Goal: Information Seeking & Learning: Find specific fact

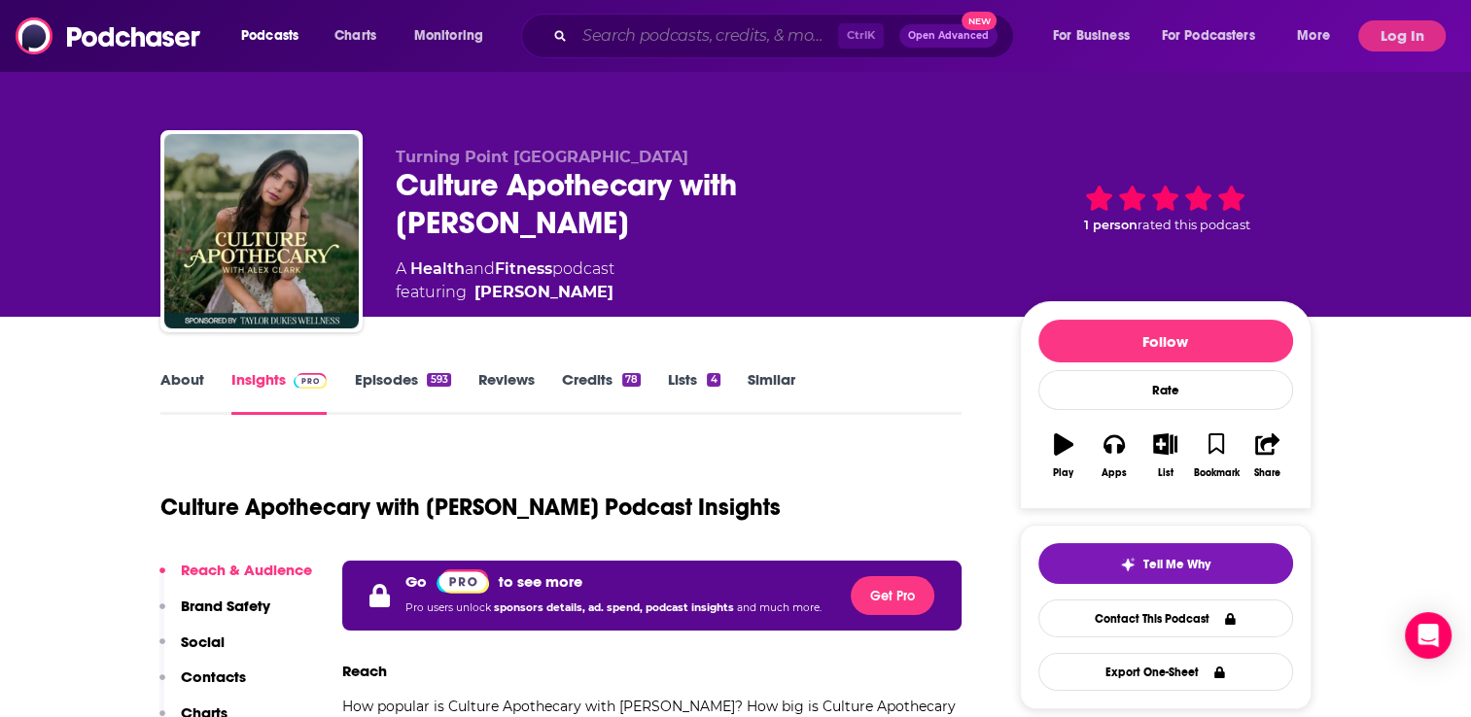
click at [618, 37] on input "Search podcasts, credits, & more..." at bounding box center [706, 35] width 263 height 31
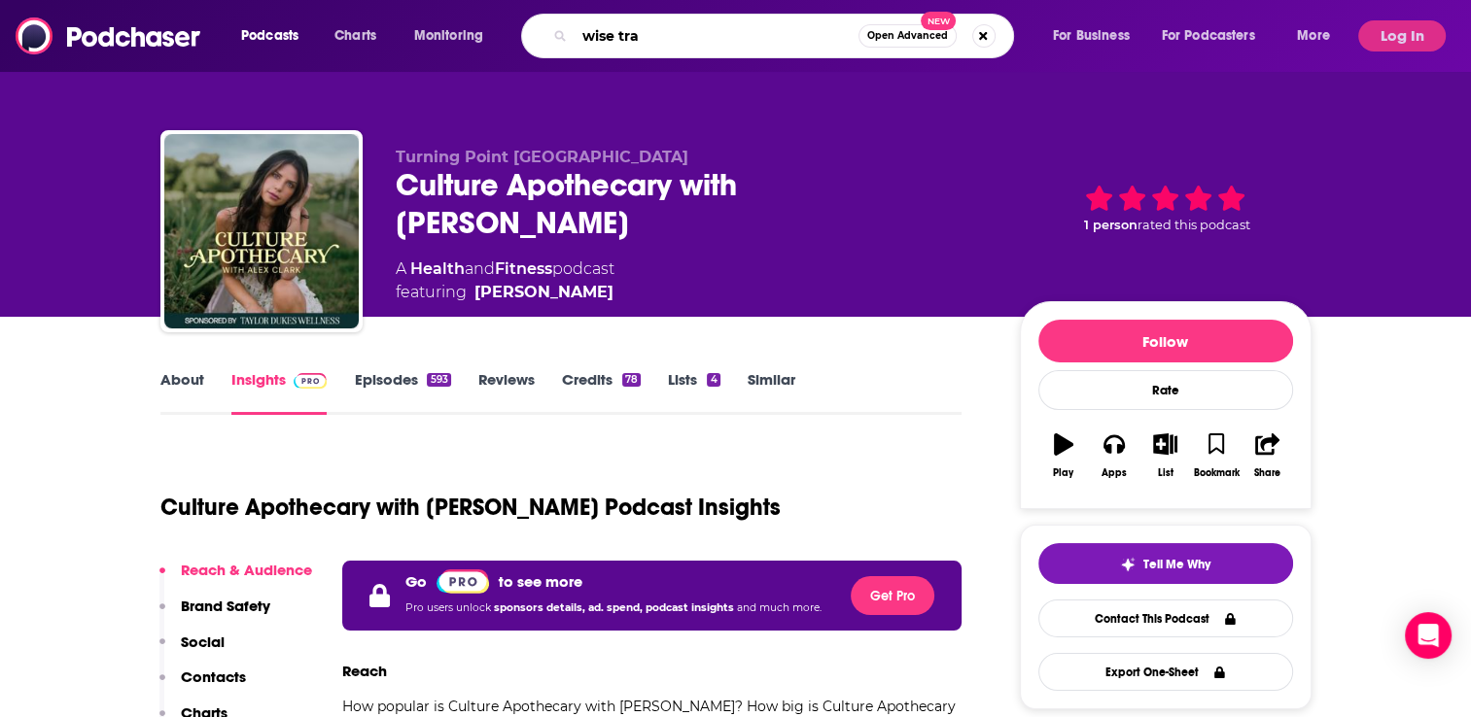
type input "wise tra"
click at [1404, 48] on button "Log In" at bounding box center [1401, 35] width 87 height 31
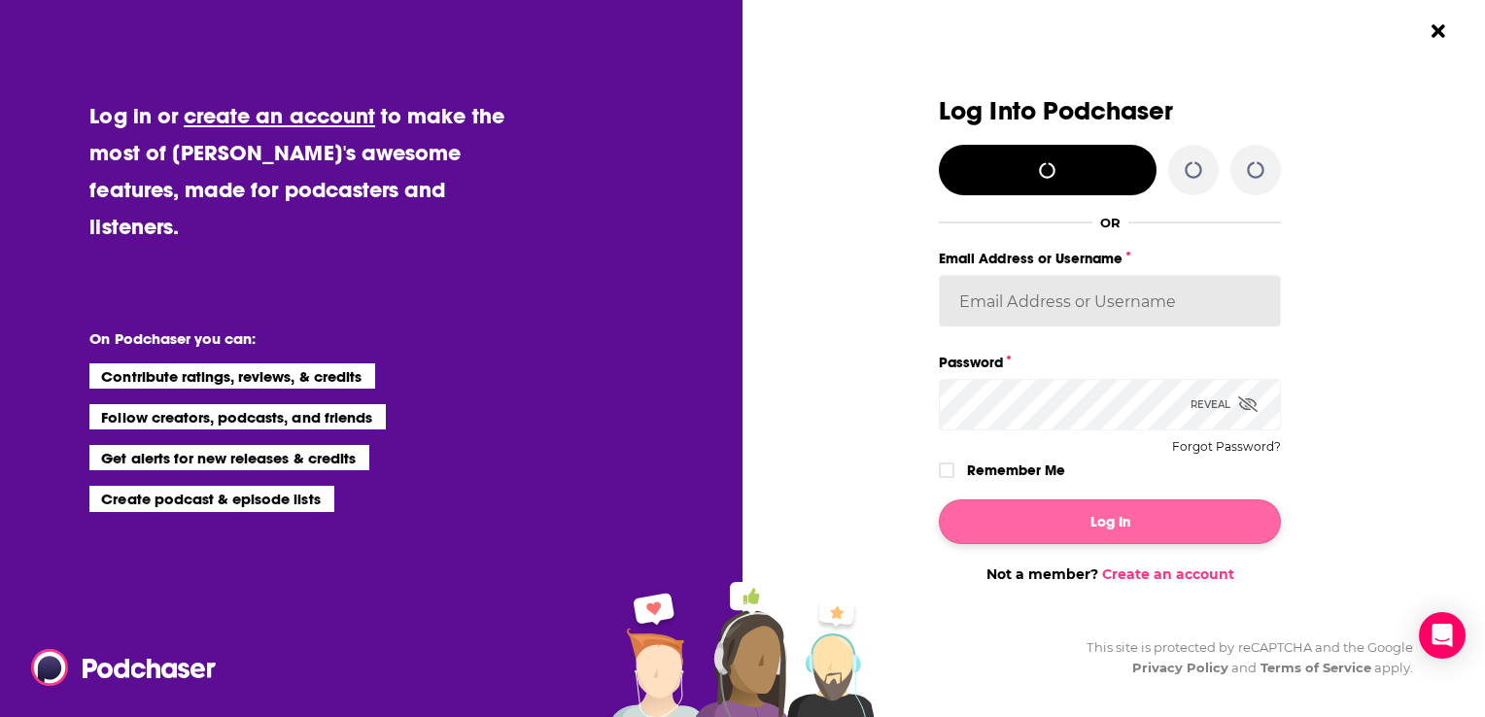
type input "[EMAIL_ADDRESS][DOMAIN_NAME]"
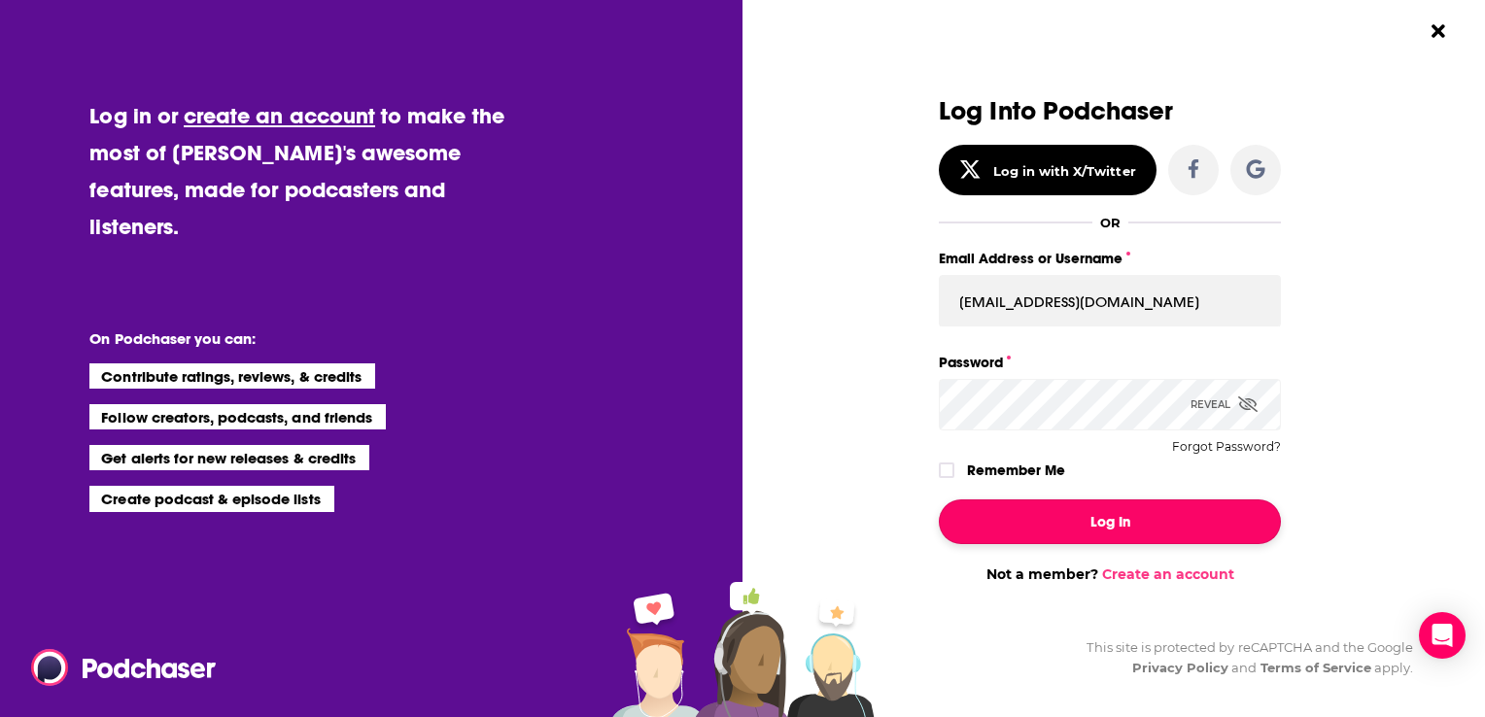
click at [1126, 525] on button "Log In" at bounding box center [1110, 522] width 342 height 45
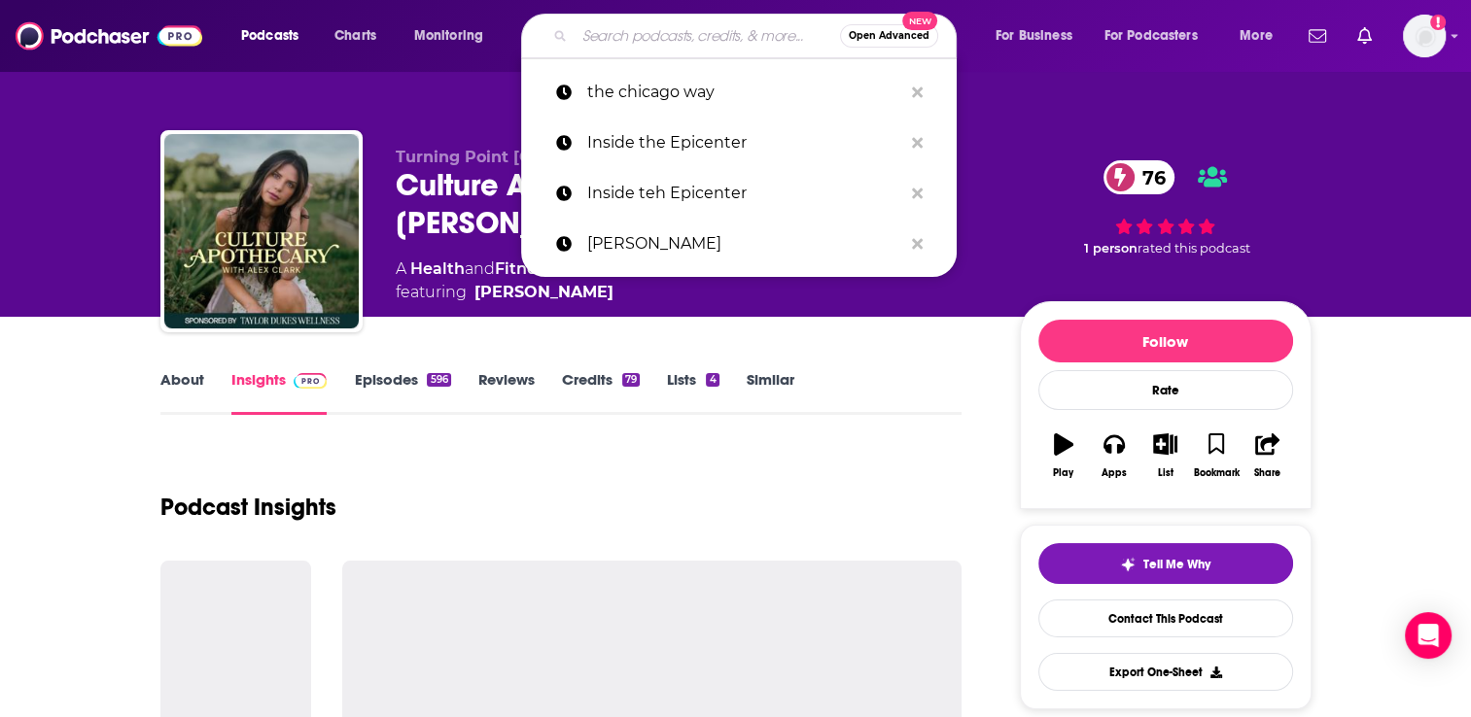
click at [668, 34] on input "Search podcasts, credits, & more..." at bounding box center [707, 35] width 265 height 31
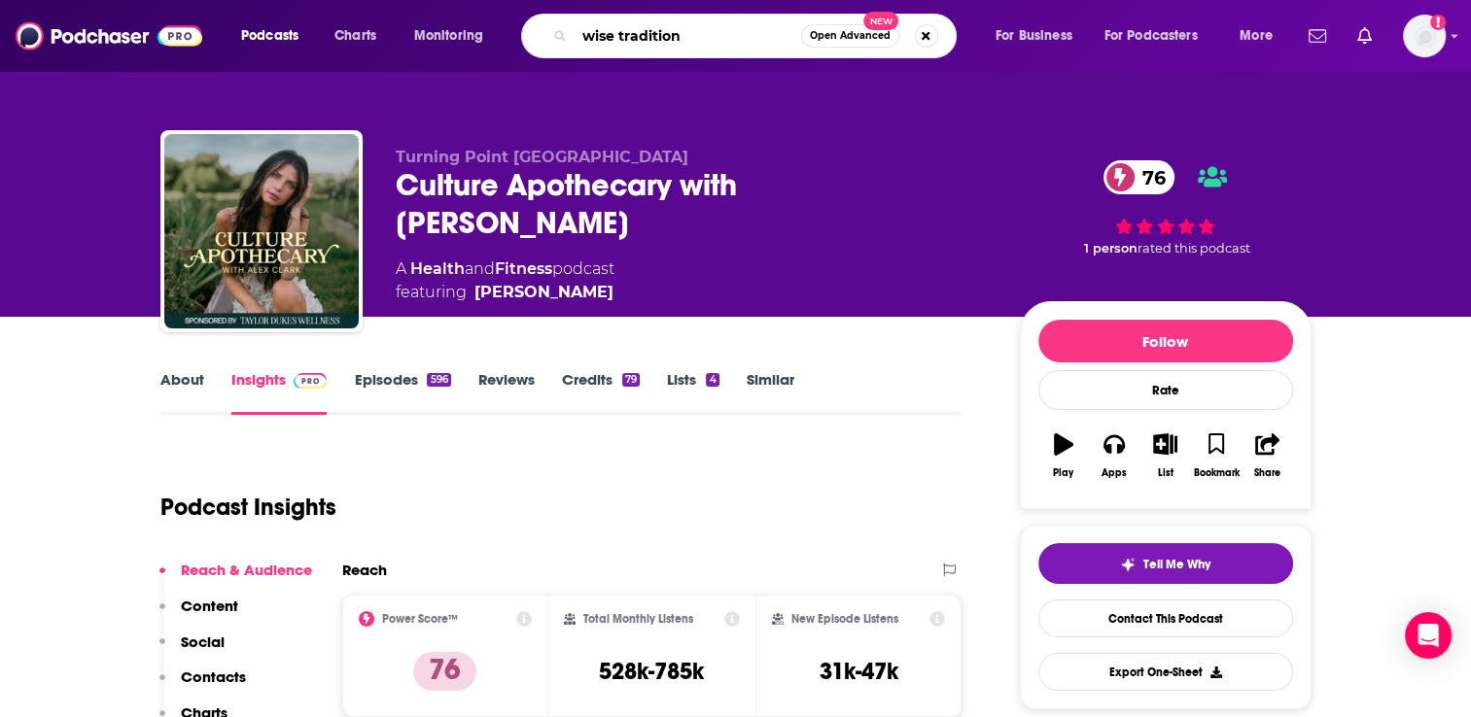
type input "wise traditions"
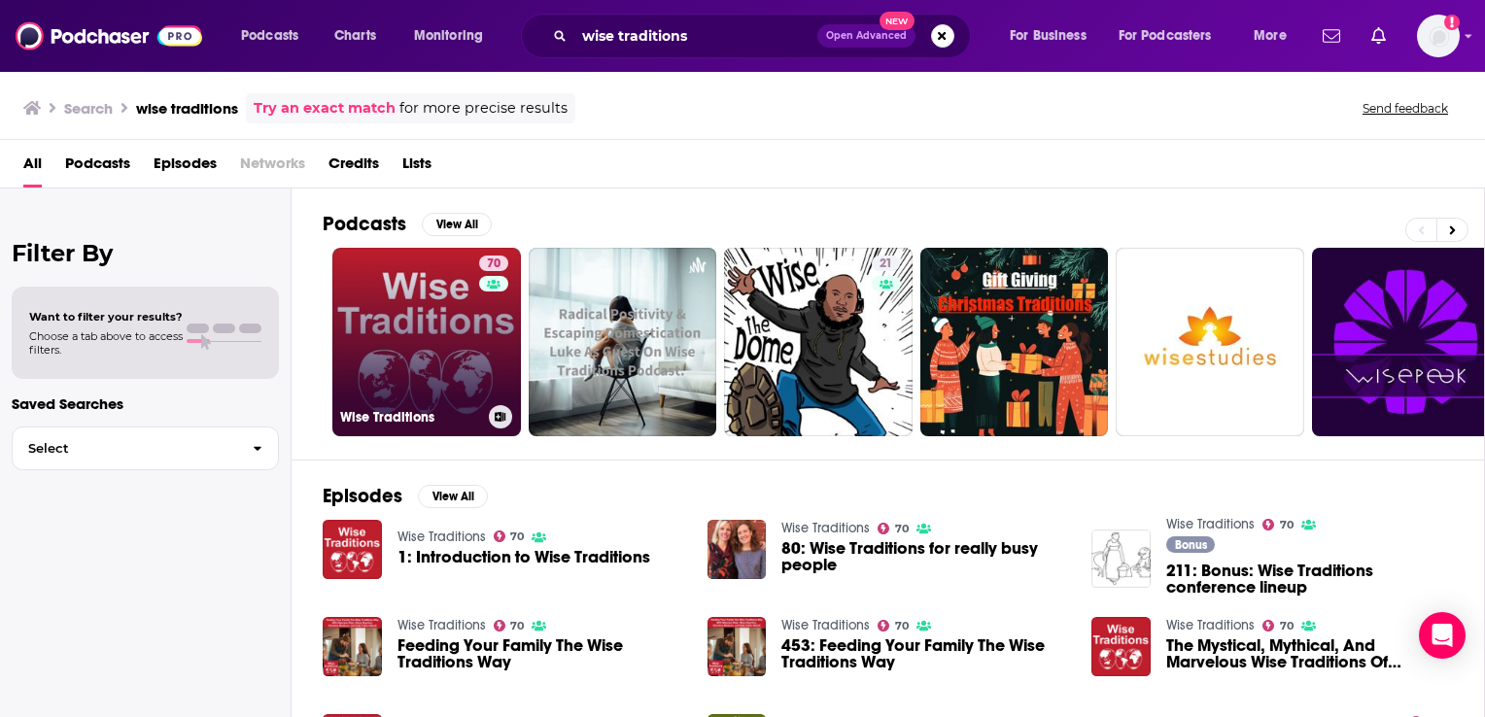
click at [425, 319] on link "70 Wise Traditions" at bounding box center [426, 342] width 189 height 189
